Goal: Transaction & Acquisition: Purchase product/service

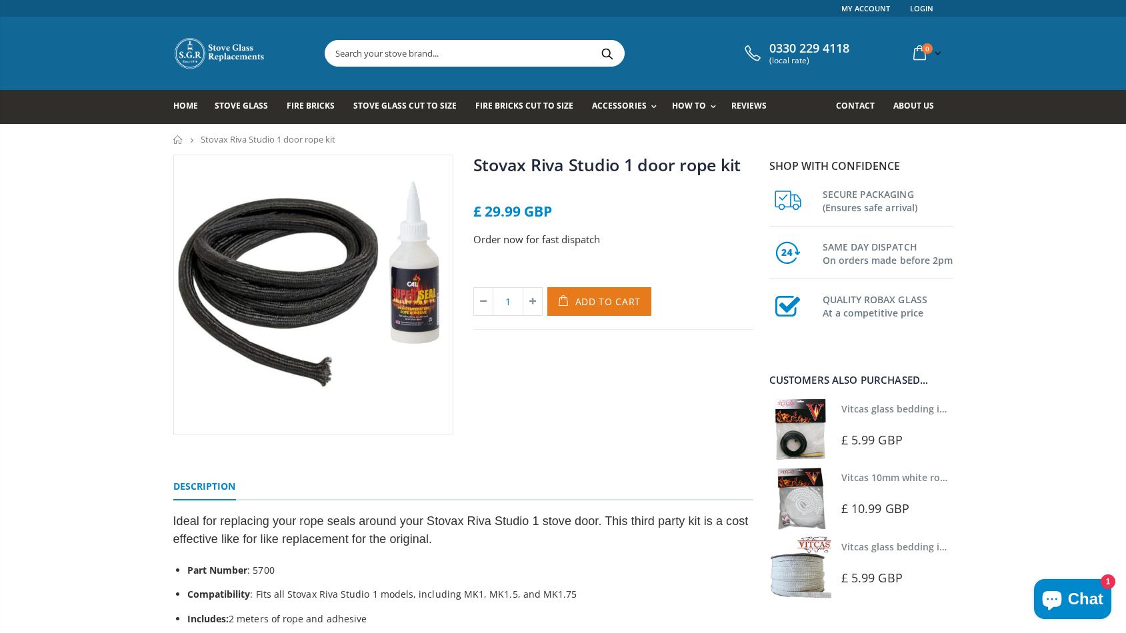
click at [607, 301] on span "Add to Cart" at bounding box center [608, 301] width 66 height 13
click at [582, 359] on div "Stovax Riva Studio 1 door rope kit No reviews £ 29.99 GBP Order now for fast di…" at bounding box center [613, 295] width 300 height 280
click at [587, 307] on span "Add to Cart" at bounding box center [608, 301] width 66 height 13
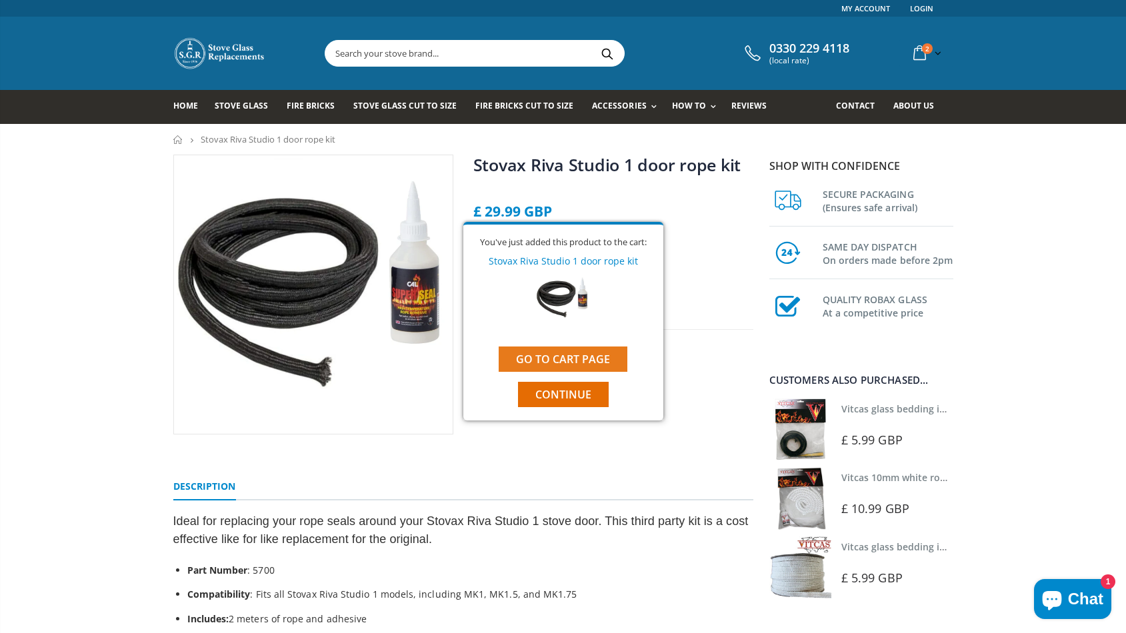
click at [565, 355] on link "Go to cart page" at bounding box center [563, 359] width 129 height 25
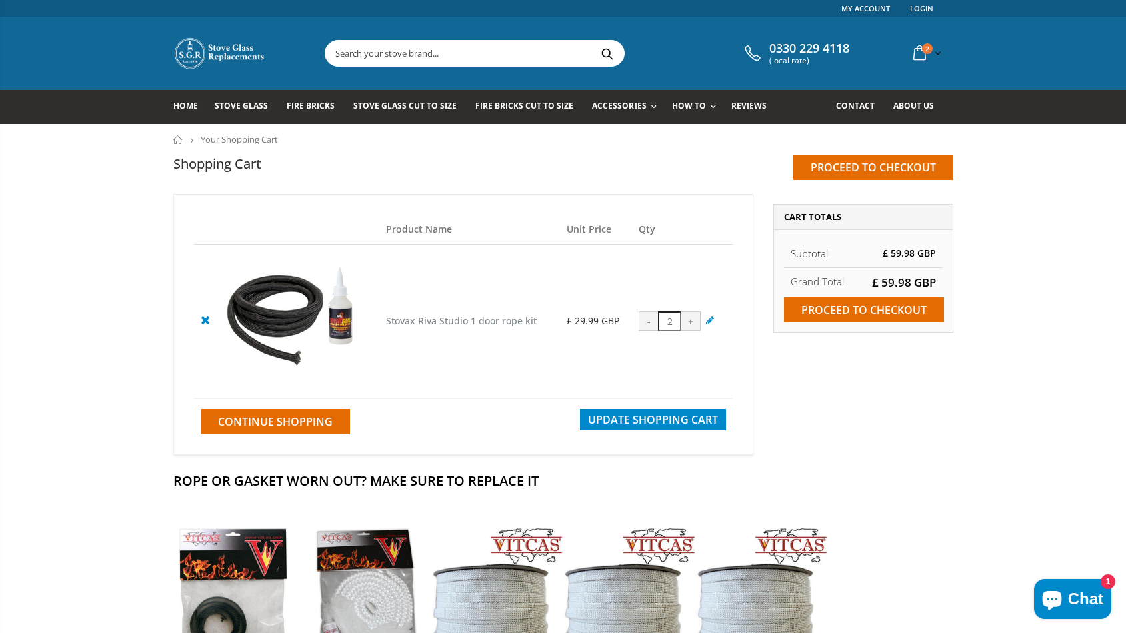
click at [647, 325] on div "-" at bounding box center [649, 321] width 20 height 20
type input "1"
click at [291, 318] on img at bounding box center [291, 321] width 133 height 133
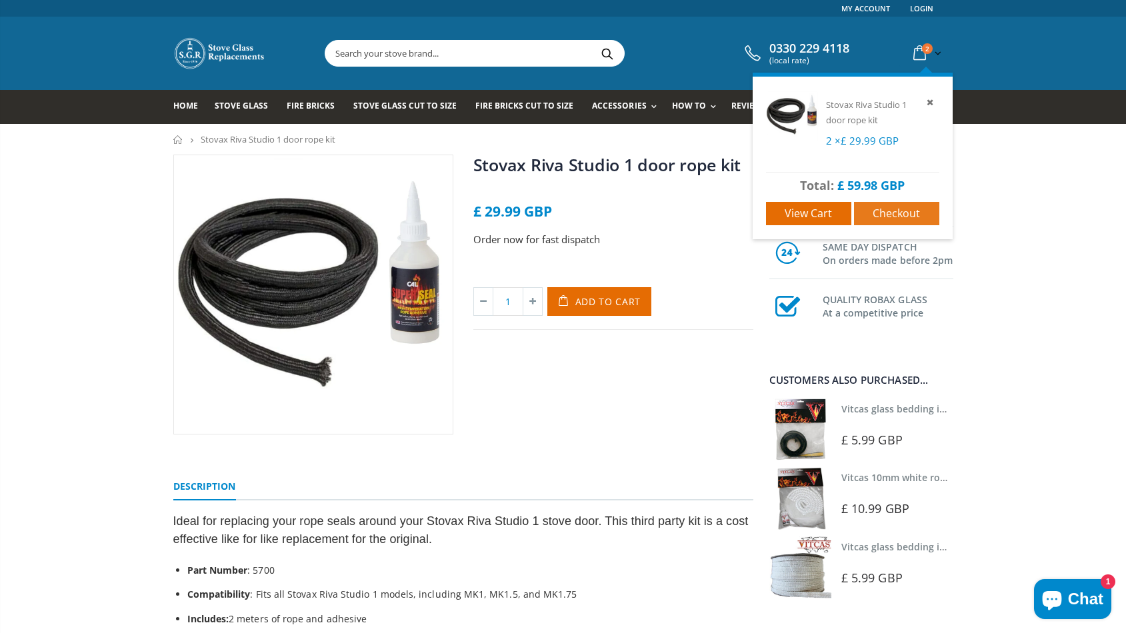
click at [872, 209] on link "Checkout" at bounding box center [896, 213] width 85 height 23
click at [801, 211] on span "View cart" at bounding box center [808, 213] width 47 height 15
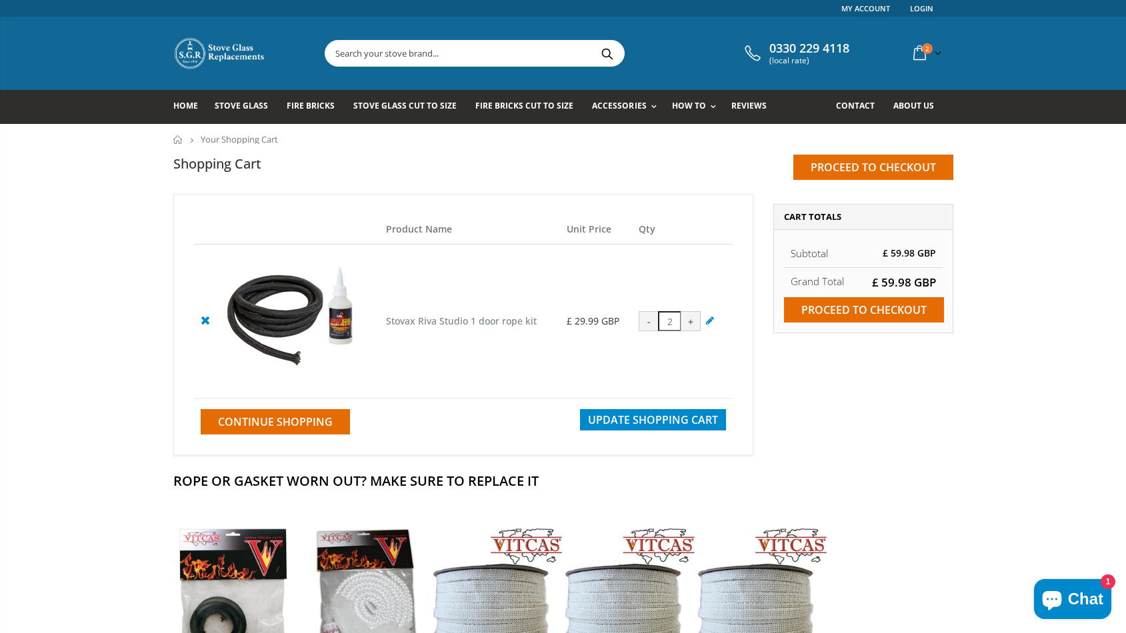
click at [647, 321] on div "-" at bounding box center [649, 321] width 20 height 20
type input "1"
click at [661, 419] on span "Update Shopping Cart" at bounding box center [653, 420] width 130 height 15
